Goal: Task Accomplishment & Management: Manage account settings

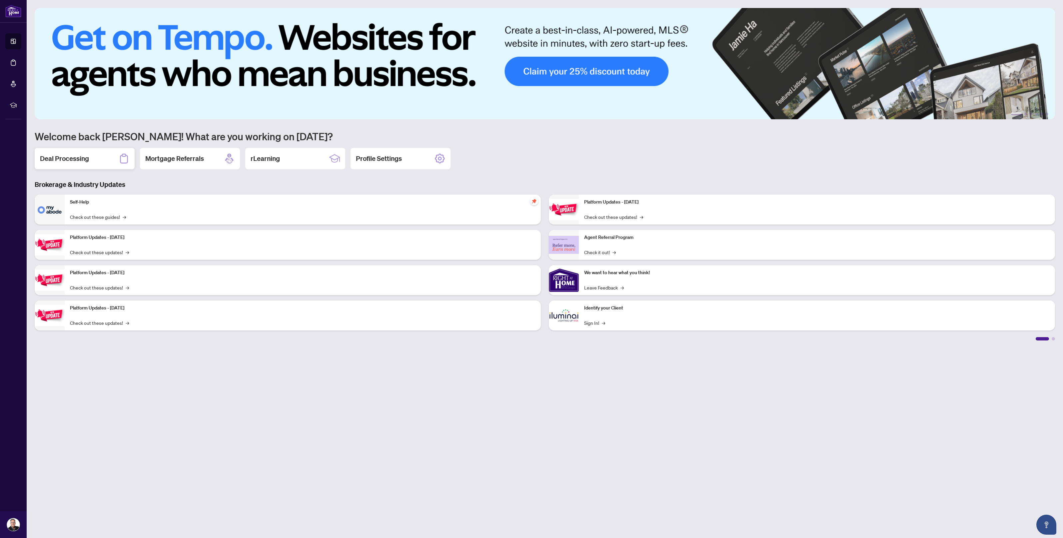
click at [75, 159] on h2 "Deal Processing" at bounding box center [64, 158] width 49 height 9
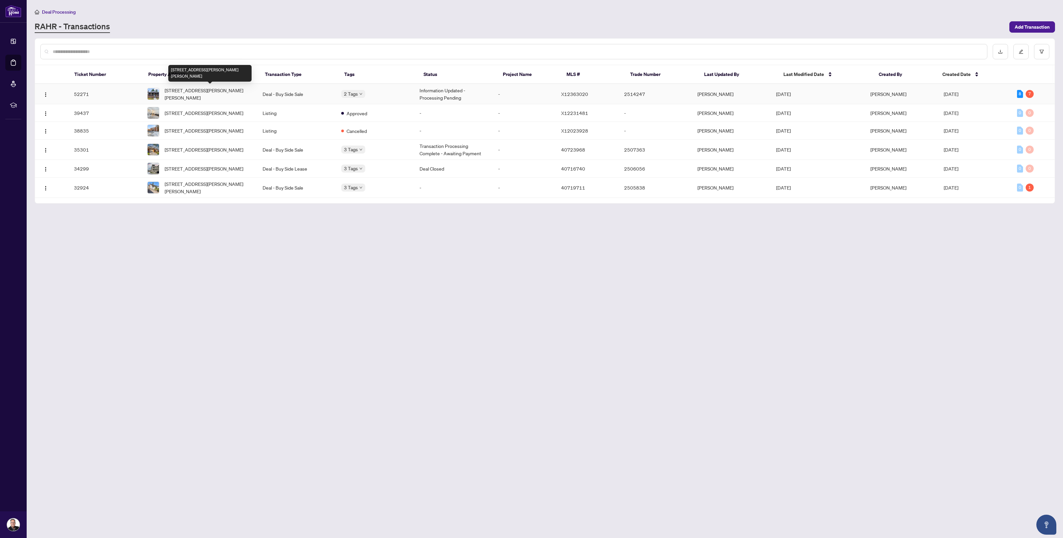
click at [177, 89] on span "[STREET_ADDRESS][PERSON_NAME][PERSON_NAME]" at bounding box center [208, 94] width 87 height 15
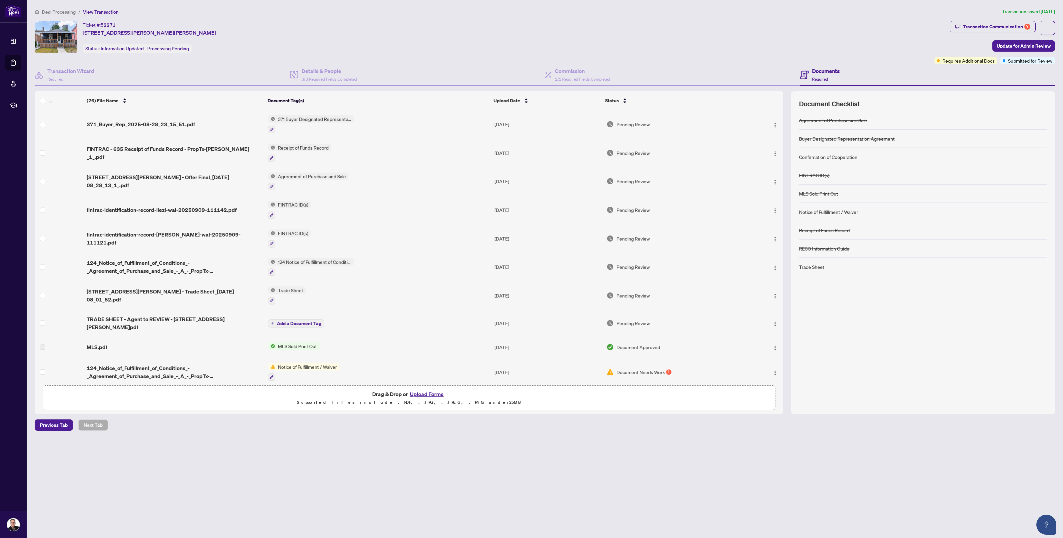
click at [424, 393] on button "Upload Forms" at bounding box center [427, 394] width 38 height 9
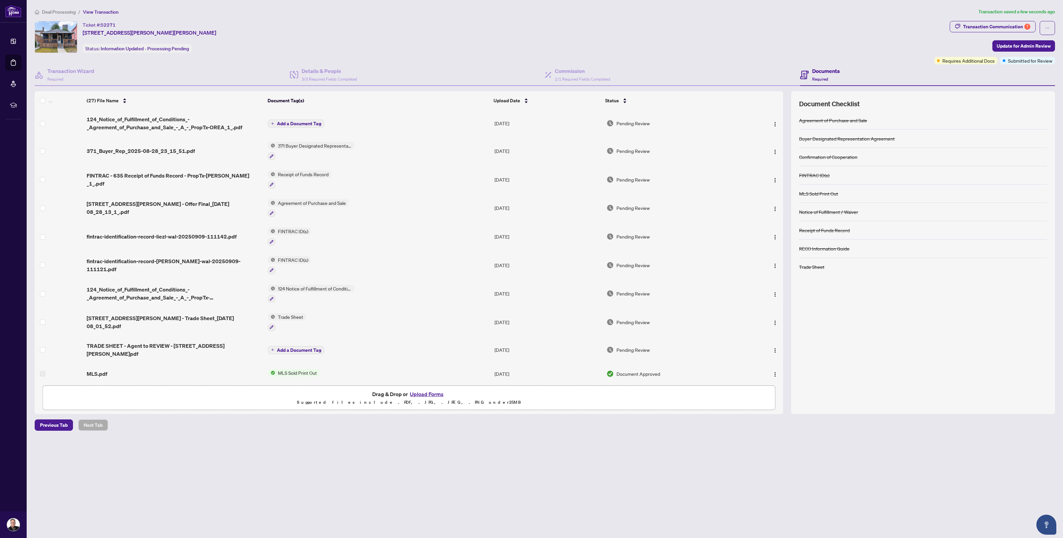
click at [297, 123] on span "Add a Document Tag" at bounding box center [299, 123] width 44 height 5
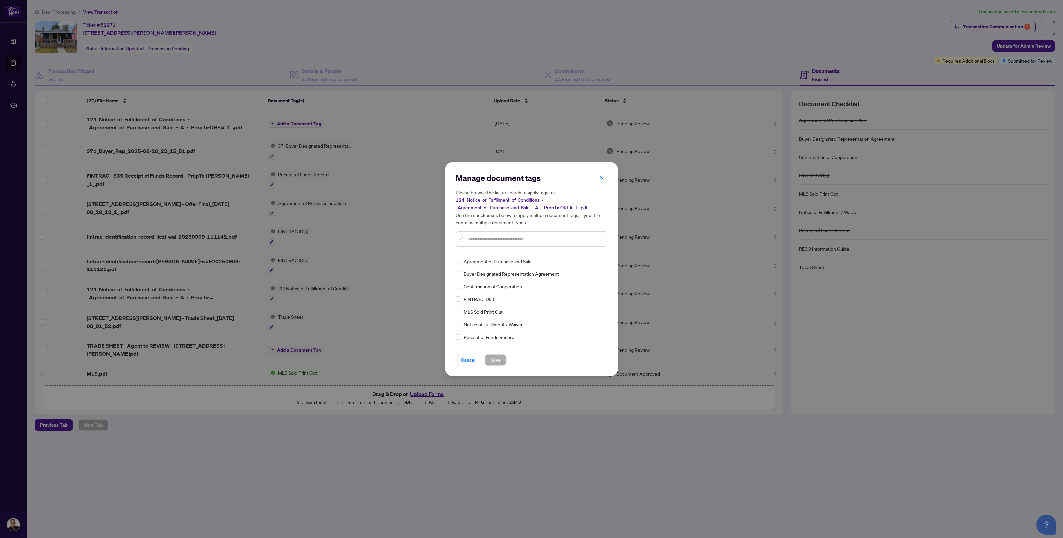
click at [482, 252] on div "Manage document tags Please browse the list or search to apply tags to: 124_Not…" at bounding box center [532, 269] width 152 height 193
click at [480, 233] on div at bounding box center [532, 238] width 152 height 15
click at [472, 235] on input "text" at bounding box center [535, 238] width 134 height 7
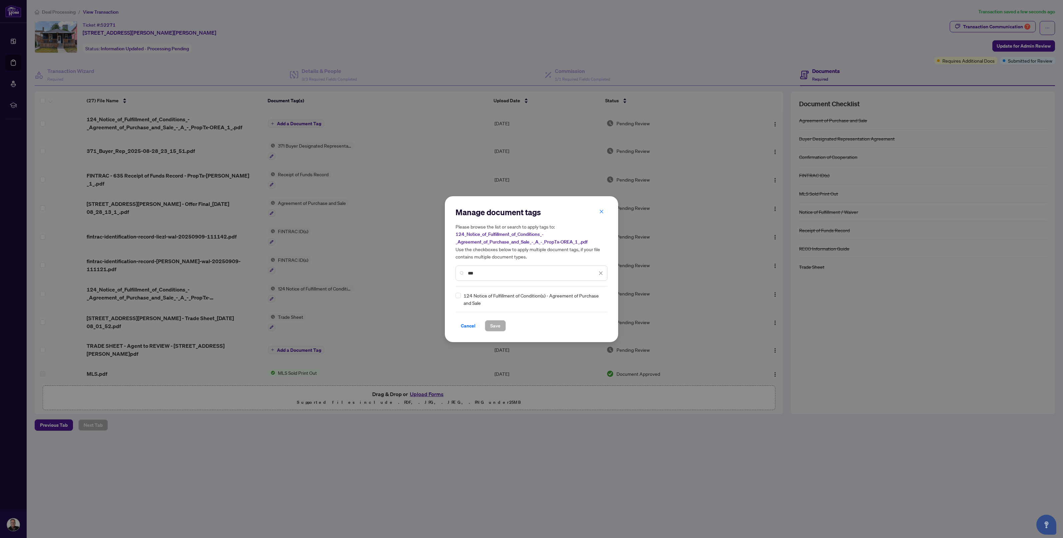
type input "***"
click at [498, 294] on span "124 Notice of Fulfillment of Condition(s) - Agreement of Purchase and Sale" at bounding box center [534, 299] width 140 height 15
click at [493, 325] on span "Save" at bounding box center [495, 326] width 10 height 11
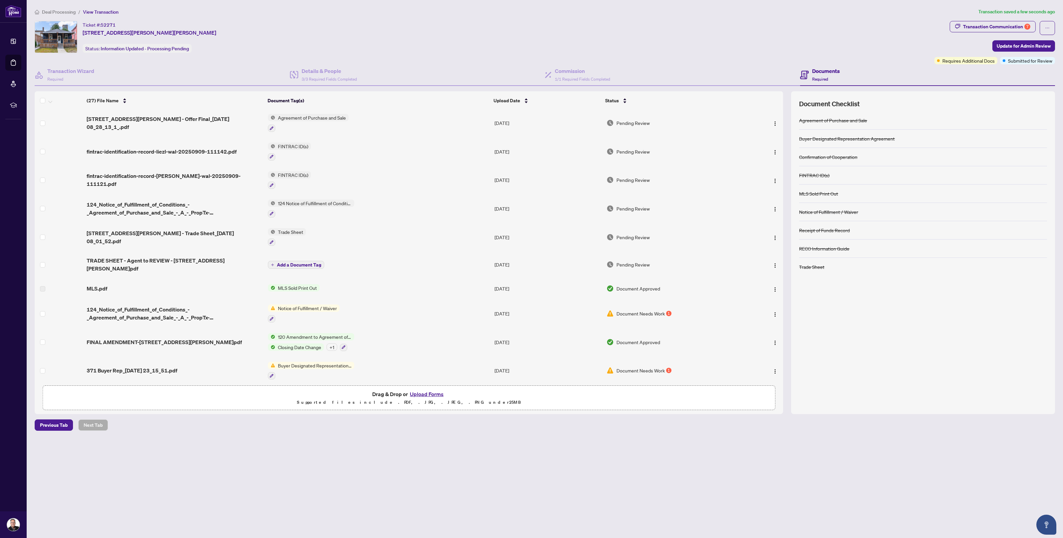
scroll to position [125, 0]
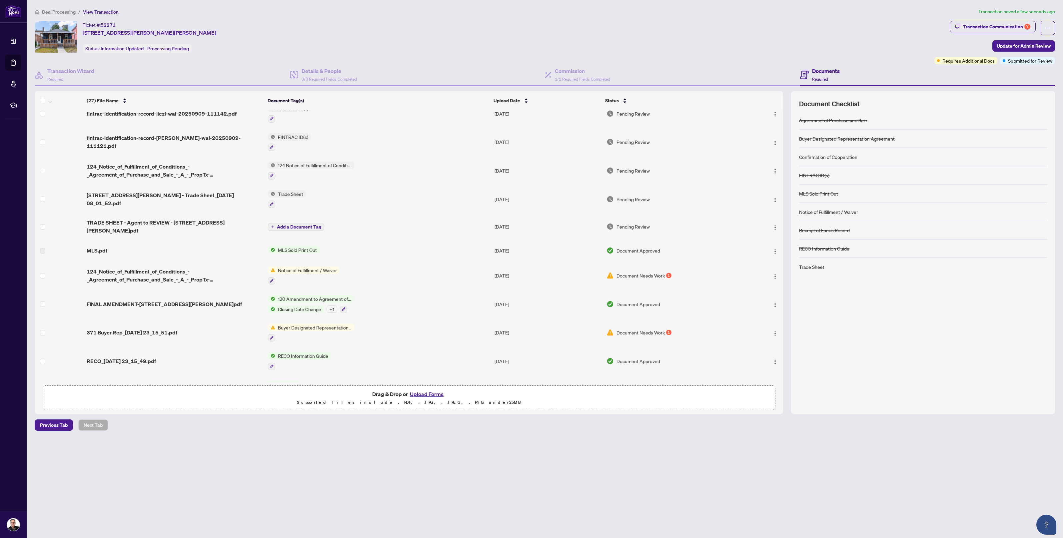
click at [620, 272] on span "Document Needs Work" at bounding box center [641, 275] width 48 height 7
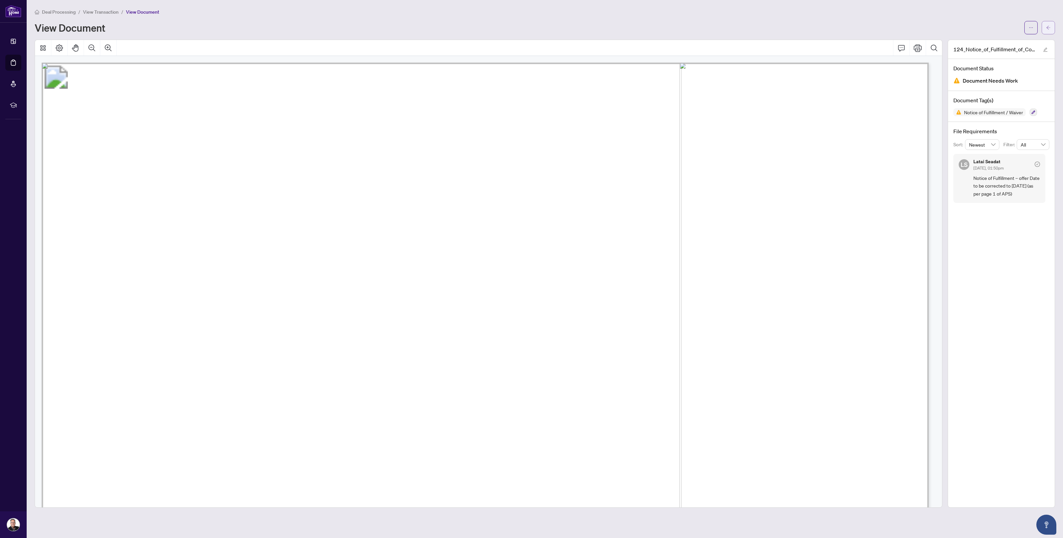
click at [1044, 27] on button "button" at bounding box center [1048, 27] width 13 height 13
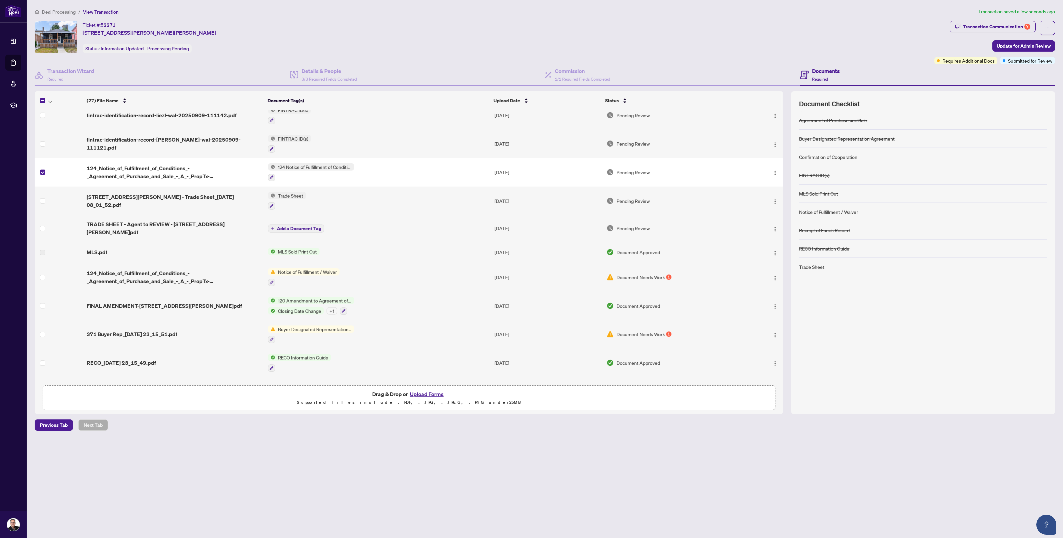
scroll to position [125, 0]
click at [303, 162] on span "124 Notice of Fulfillment of Condition(s) - Agreement of Purchase and Sale" at bounding box center [314, 165] width 79 height 7
click at [184, 169] on span "124_Notice_of_Fulfillment_of_Conditions_-_Agreement_of_Purchase_and_Sale_-_A_-_…" at bounding box center [175, 171] width 176 height 16
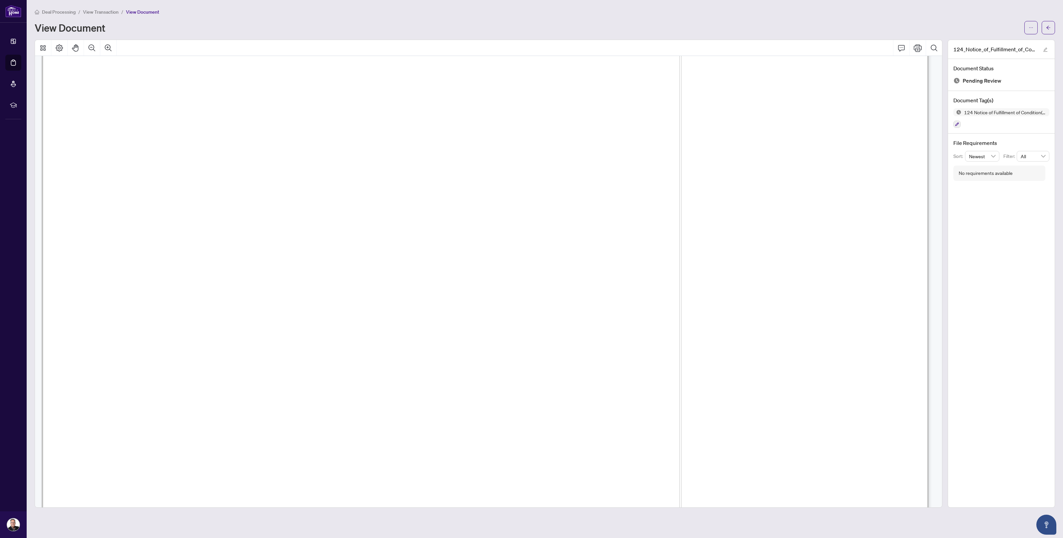
scroll to position [167, 0]
click at [1048, 27] on icon "arrow-left" at bounding box center [1049, 28] width 4 height 4
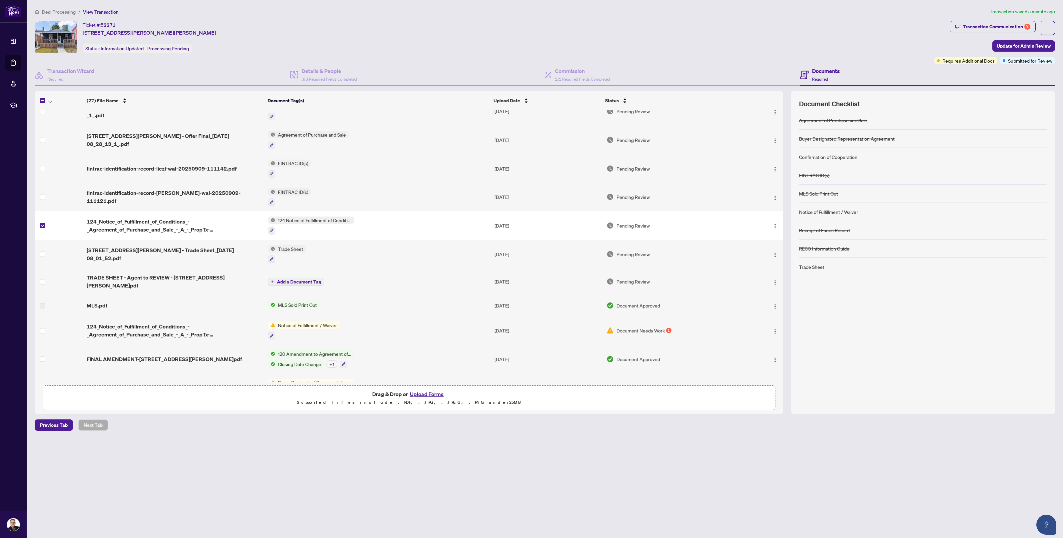
scroll to position [83, 0]
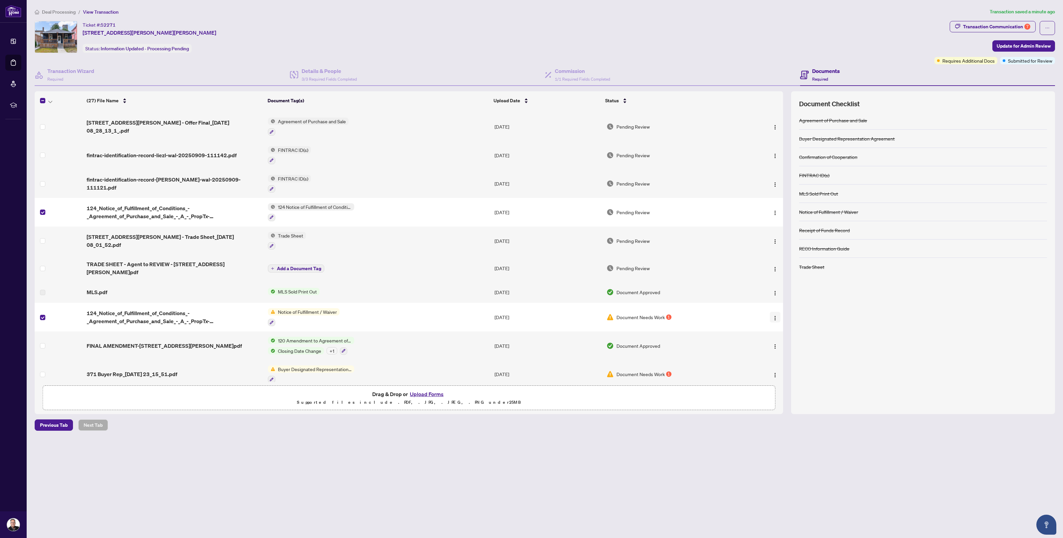
click at [775, 316] on img "button" at bounding box center [775, 318] width 5 height 5
click at [784, 384] on span "Archive" at bounding box center [806, 385] width 64 height 7
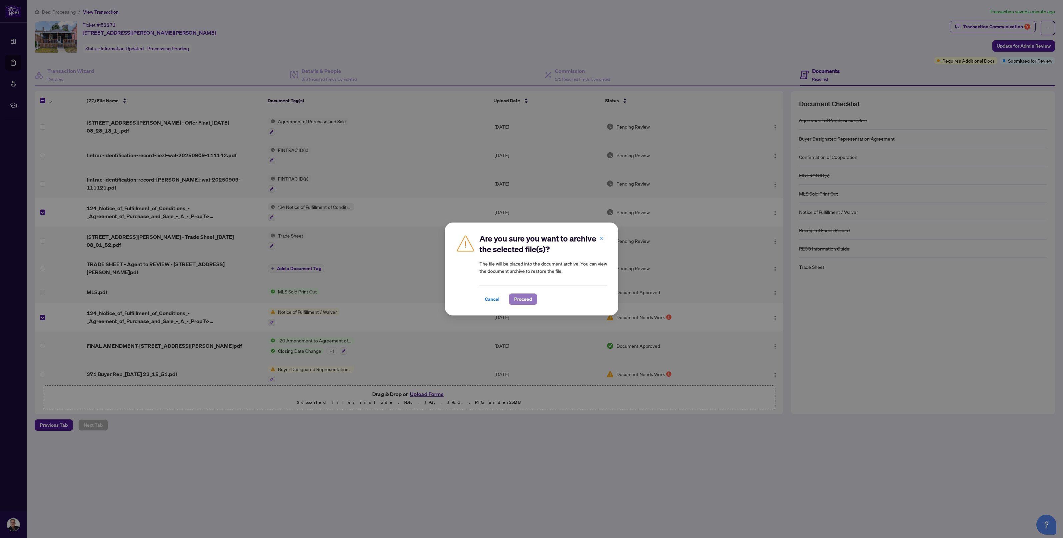
click at [515, 297] on span "Proceed" at bounding box center [523, 299] width 18 height 11
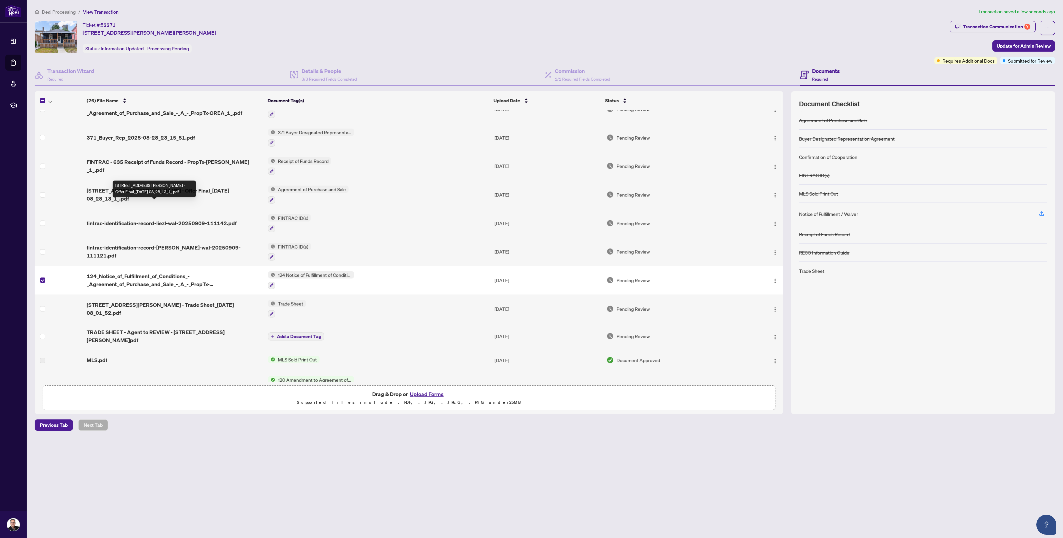
scroll to position [42, 0]
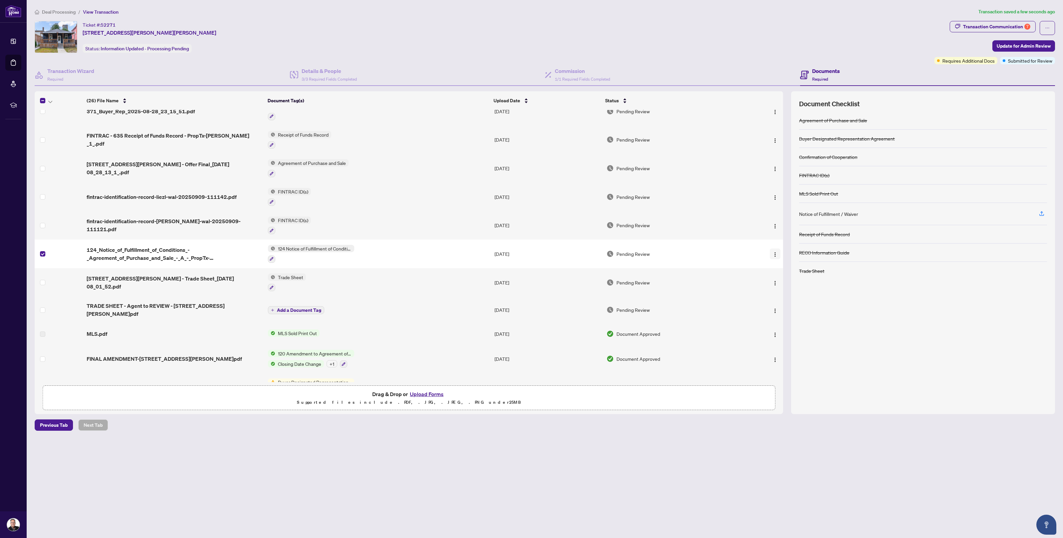
click at [773, 252] on img "button" at bounding box center [775, 254] width 5 height 5
click at [779, 327] on span "Archive" at bounding box center [806, 327] width 64 height 7
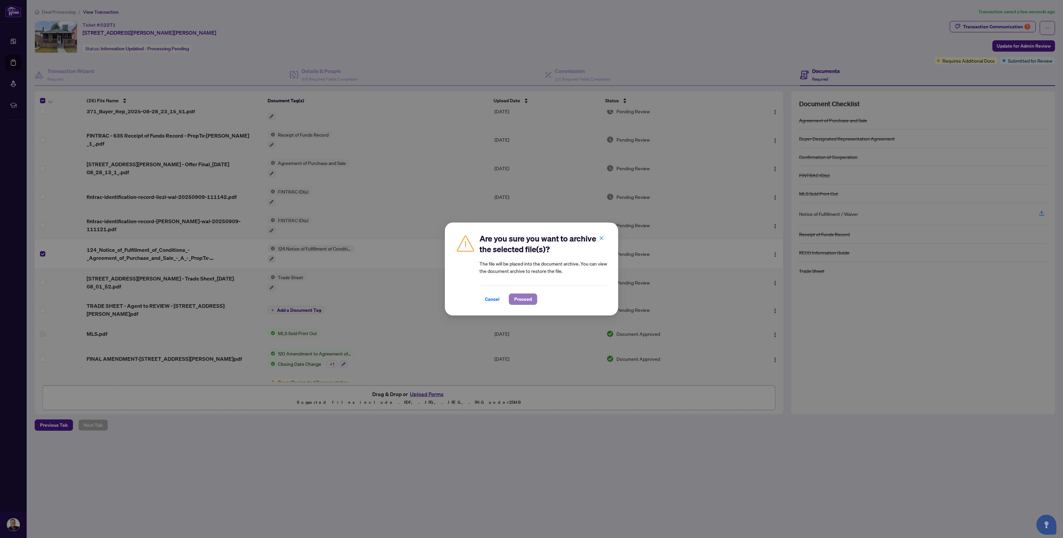
click at [519, 299] on span "Proceed" at bounding box center [523, 299] width 18 height 11
